Goal: Information Seeking & Learning: Compare options

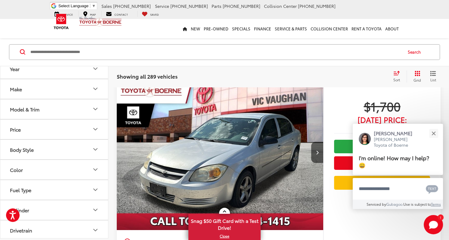
scroll to position [21, 0]
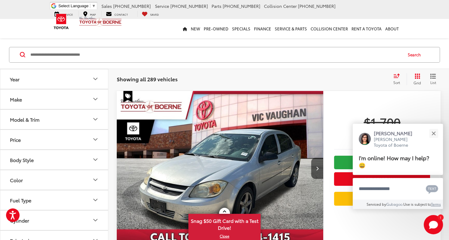
click at [94, 98] on icon "Make" at bounding box center [96, 99] width 4 height 2
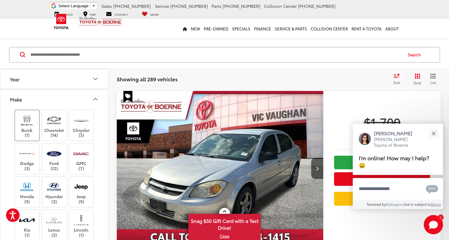
drag, startPoint x: 25, startPoint y: 122, endPoint x: 50, endPoint y: 158, distance: 43.2
click at [25, 122] on img at bounding box center [27, 120] width 17 height 14
click at [25, 120] on img at bounding box center [27, 120] width 17 height 14
click at [52, 158] on img at bounding box center [54, 154] width 17 height 14
click at [433, 132] on button "Close" at bounding box center [433, 133] width 13 height 13
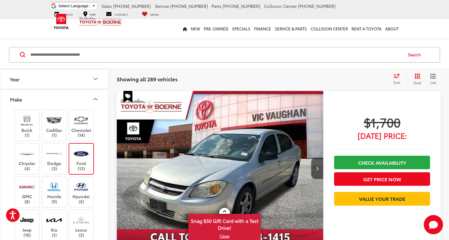
click at [73, 153] on img at bounding box center [81, 154] width 17 height 14
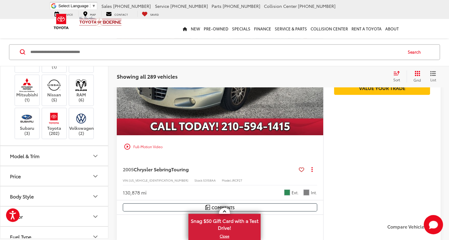
scroll to position [200, 0]
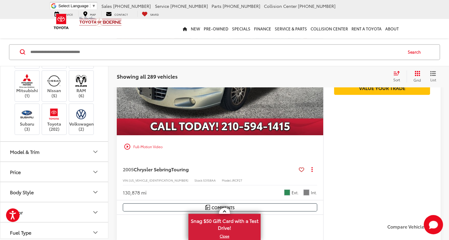
click at [95, 150] on icon "Model & Trim" at bounding box center [96, 151] width 4 height 2
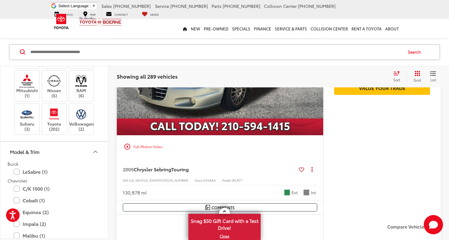
scroll to position [43, 0]
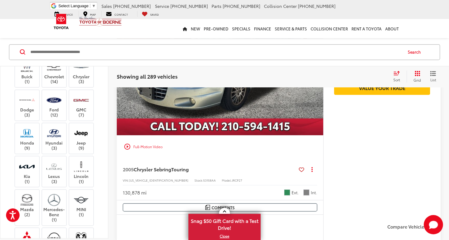
click at [105, 68] on div "Buick (1) Chevrolet (14) Chrysler (3) Dodge (3) Ford (12) GMC (7) Honda (9) Hyu…" at bounding box center [54, 176] width 108 height 243
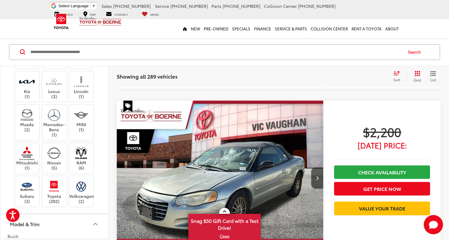
scroll to position [135, 0]
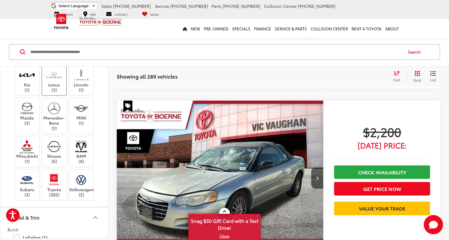
click at [54, 77] on img at bounding box center [54, 75] width 17 height 14
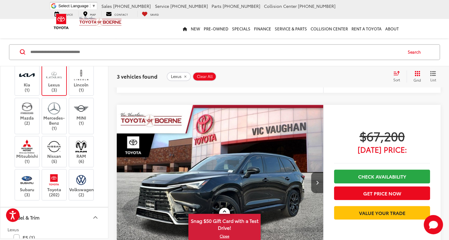
scroll to position [549, 0]
